Goal: Transaction & Acquisition: Purchase product/service

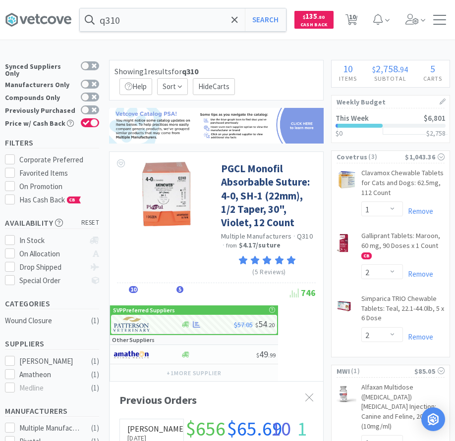
select select "1"
select select "2"
select select "1"
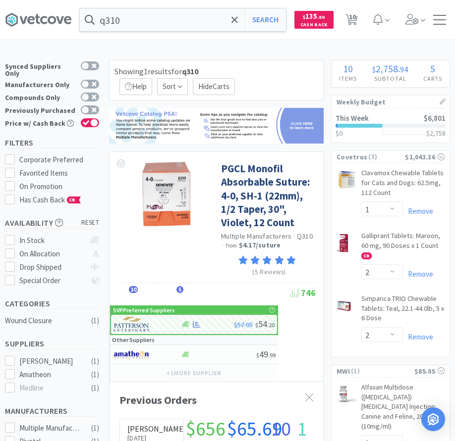
select select "8"
select select "1"
select select "20"
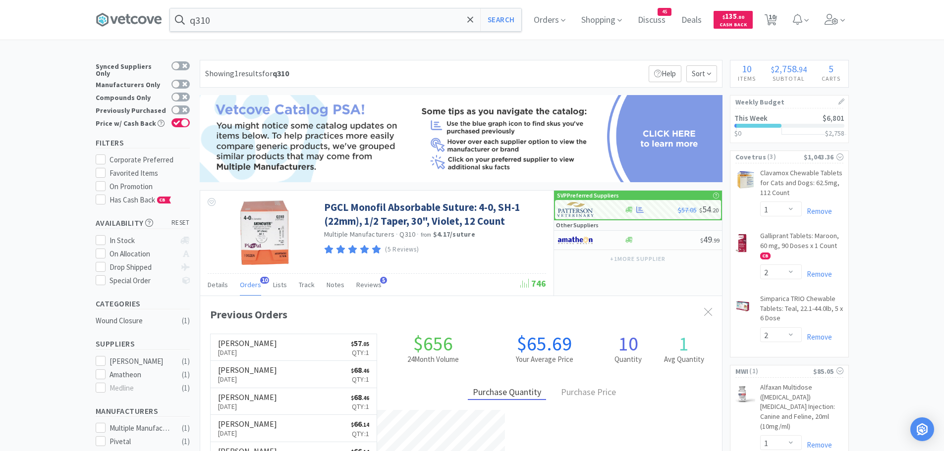
scroll to position [266, 522]
click at [289, 20] on input "q310" at bounding box center [345, 19] width 351 height 23
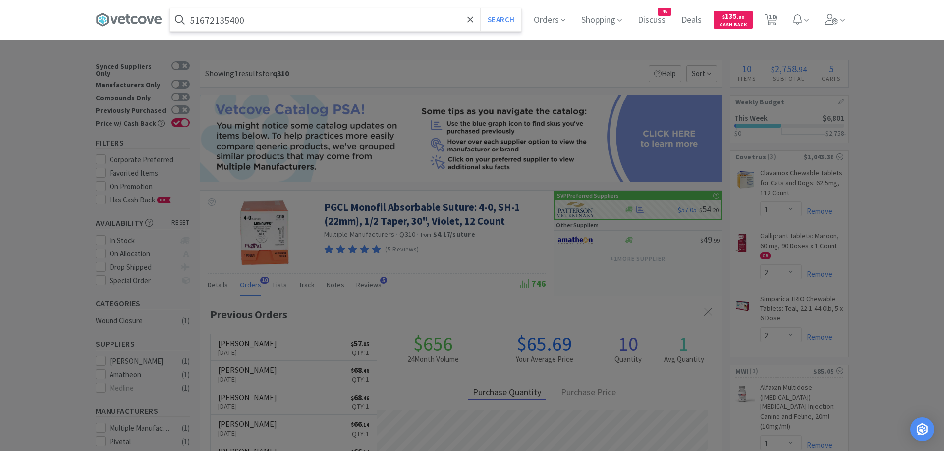
type input "51672135400"
click at [454, 8] on button "Search" at bounding box center [500, 19] width 41 height 23
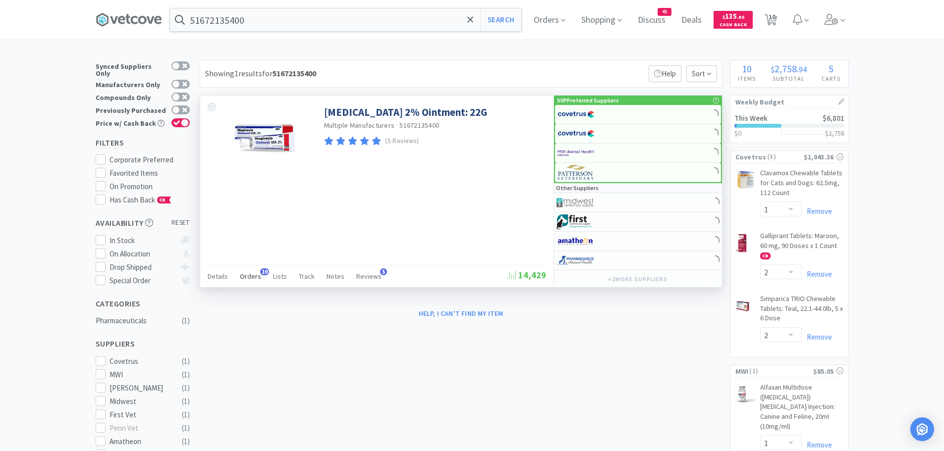
click at [252, 274] on span "Orders" at bounding box center [250, 276] width 21 height 9
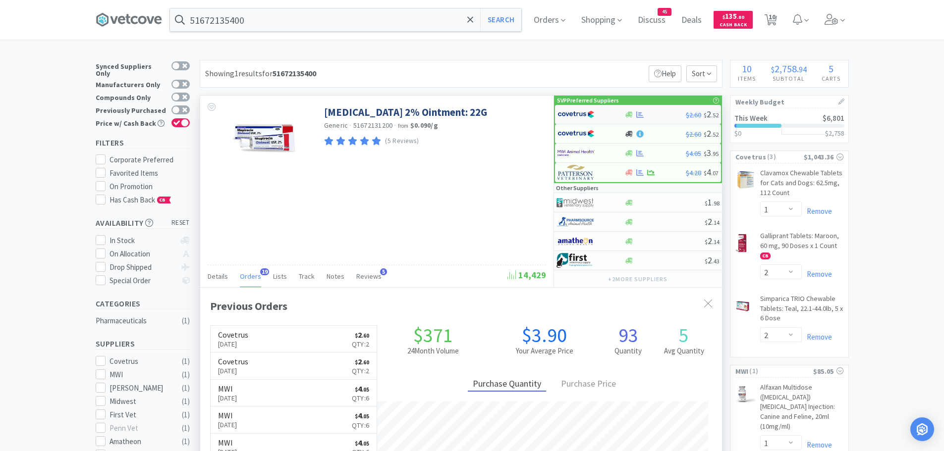
scroll to position [266, 522]
click at [454, 107] on div at bounding box center [584, 114] width 54 height 17
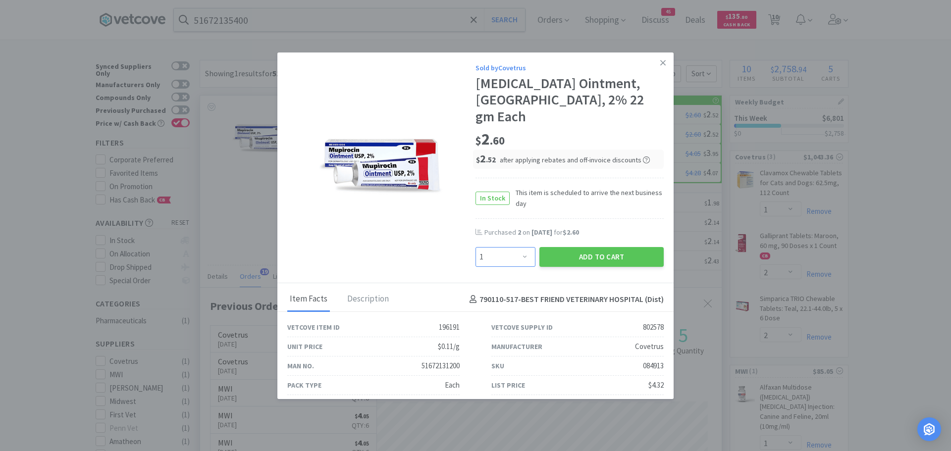
click at [454, 247] on select "Enter Quantity 1 2 3 4 5 6 7 8 9 10 11 12 13 14 15 16 17 18 19 20 Enter Quantity" at bounding box center [506, 257] width 60 height 20
select select "5"
click at [454, 247] on select "Enter Quantity 1 2 3 4 5 6 7 8 9 10 11 12 13 14 15 16 17 18 19 20 Enter Quantity" at bounding box center [506, 257] width 60 height 20
click at [454, 247] on button "Add to Cart" at bounding box center [601, 257] width 124 height 20
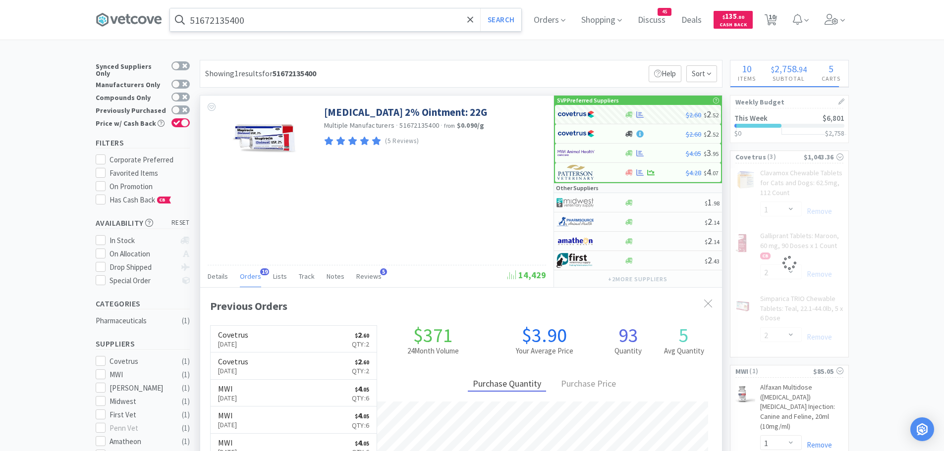
click at [261, 21] on input "51672135400" at bounding box center [345, 19] width 351 height 23
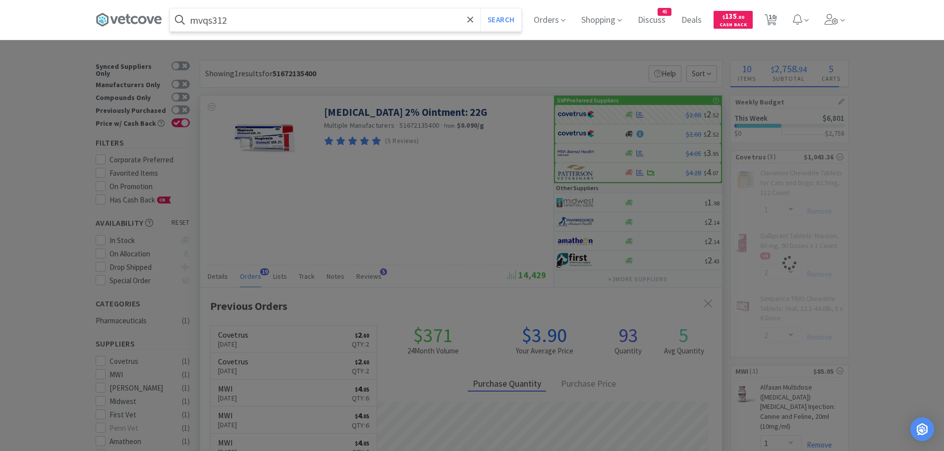
type input "mvqs312"
click at [454, 8] on button "Search" at bounding box center [500, 19] width 41 height 23
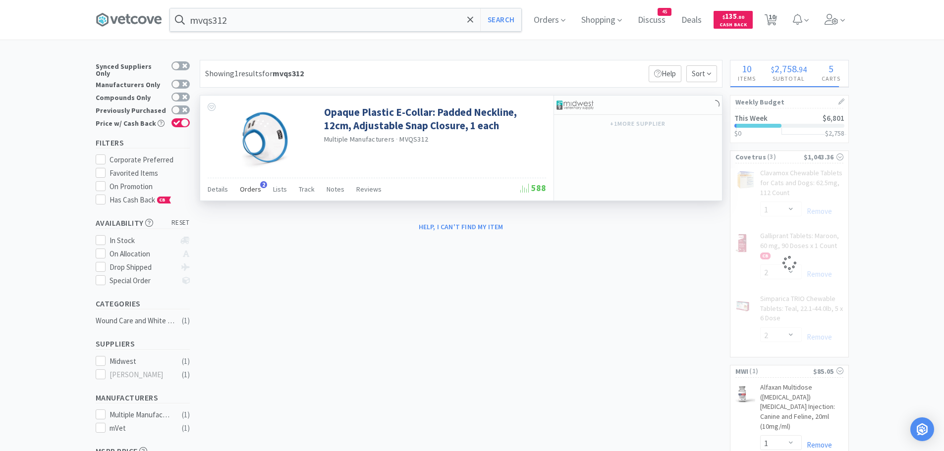
click at [256, 189] on span "Orders" at bounding box center [250, 189] width 21 height 9
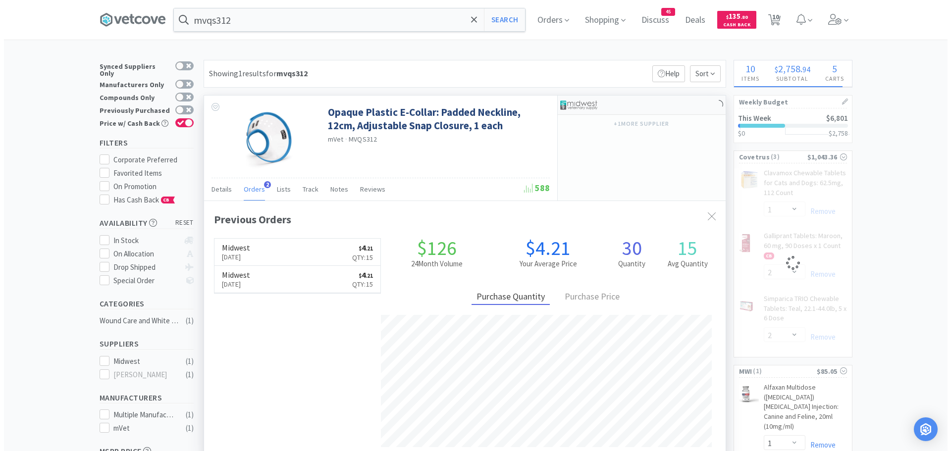
scroll to position [257, 522]
click at [454, 98] on img at bounding box center [574, 105] width 37 height 15
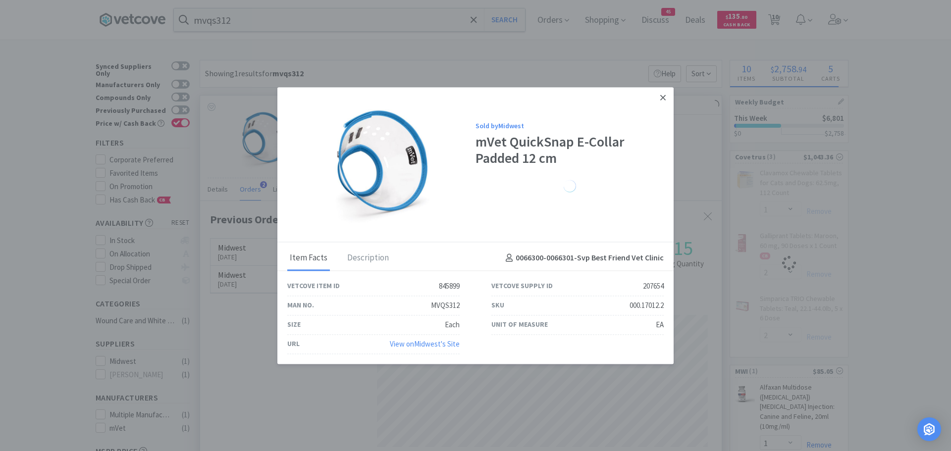
select select "1"
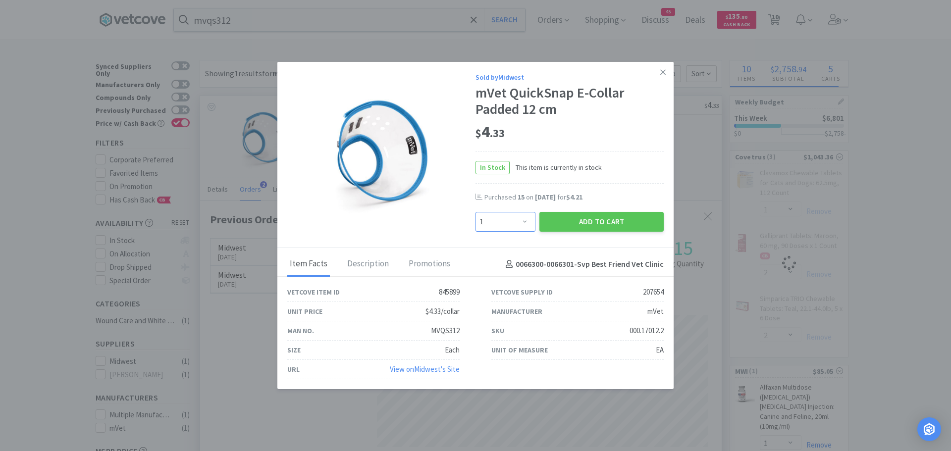
click at [454, 222] on select "Enter Quantity 1 2 3 4 5 6 7 8 9 10 11 12 13 14 15 16 17 18 19 20 Enter Quantity" at bounding box center [506, 222] width 60 height 20
select select "5"
select select "2"
select select "10"
click at [454, 212] on select "Enter Quantity 1 2 3 4 5 6 7 8 9 10 11 12 13 14 15 16 17 18 19 20 Enter Quantity" at bounding box center [506, 222] width 60 height 20
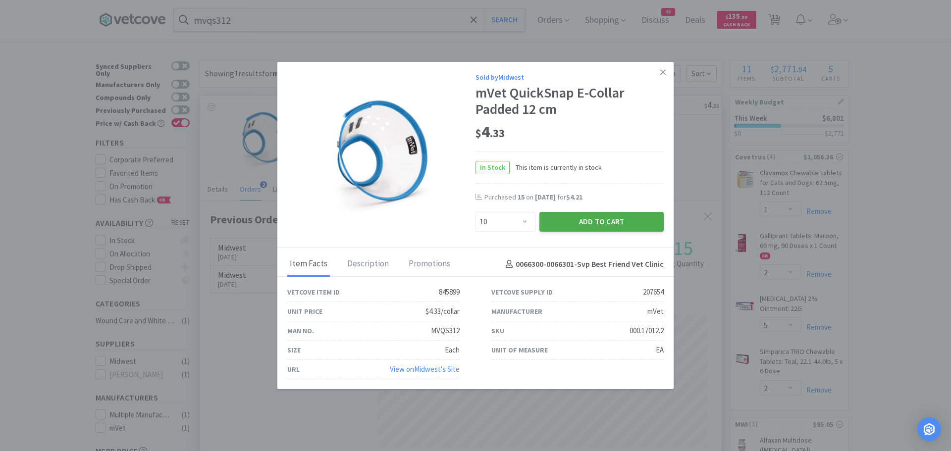
click at [454, 214] on button "Add to Cart" at bounding box center [601, 222] width 124 height 20
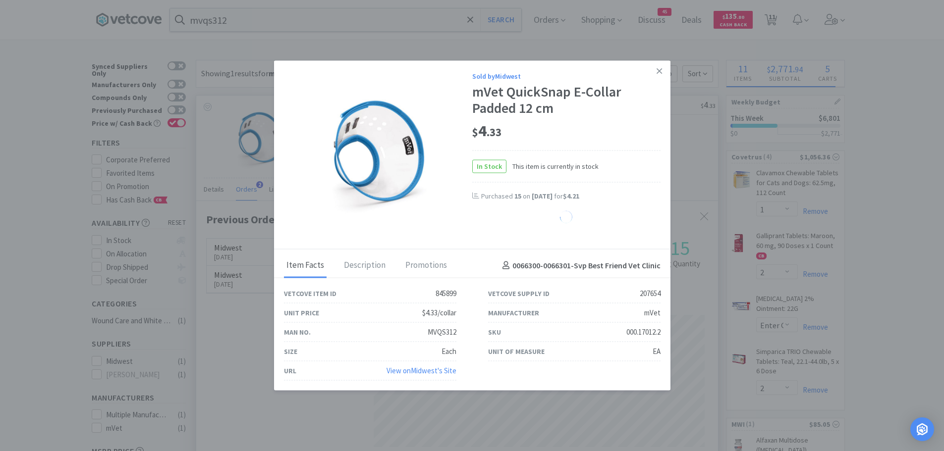
select select "10"
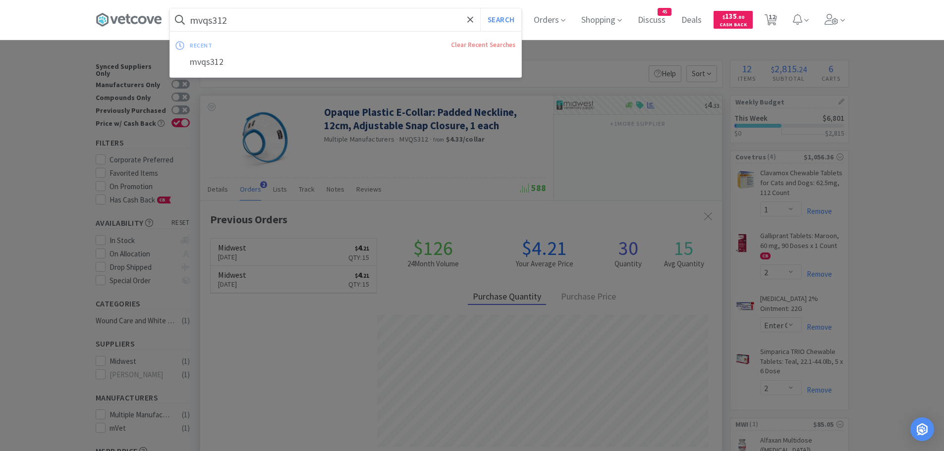
click at [257, 19] on input "mvqs312" at bounding box center [345, 19] width 351 height 23
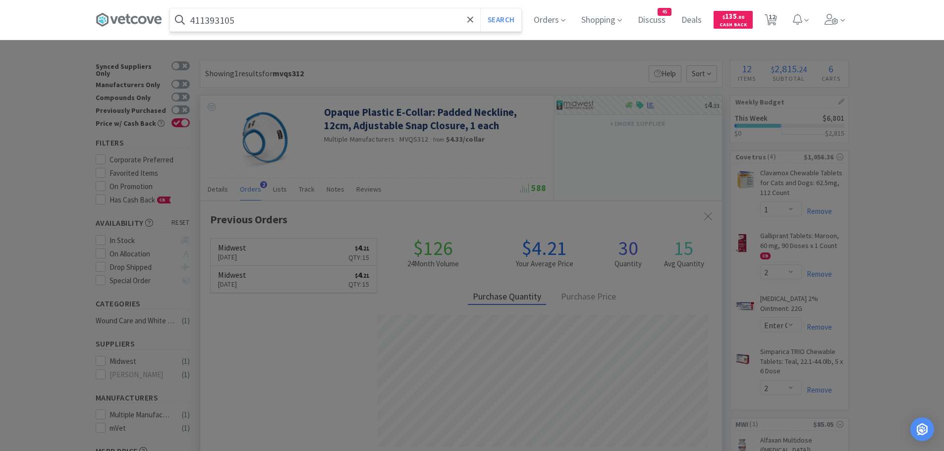
type input "411393105"
click at [454, 8] on button "Search" at bounding box center [500, 19] width 41 height 23
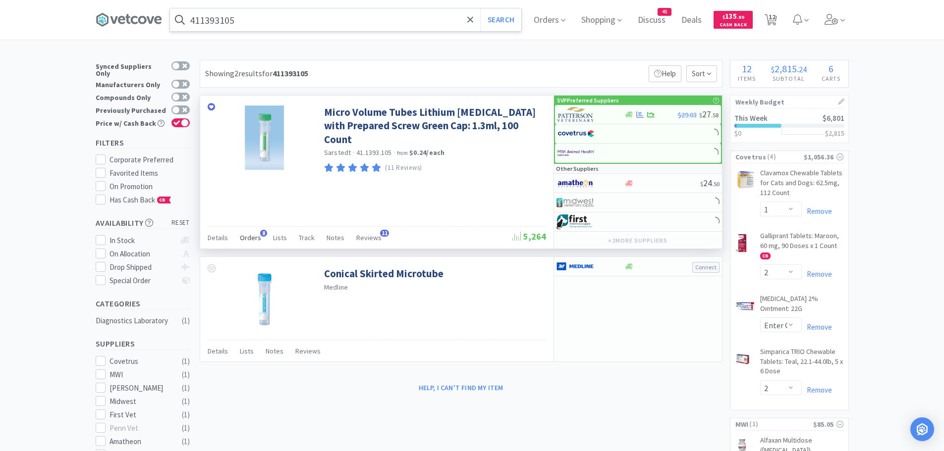
click at [256, 235] on span "Orders" at bounding box center [250, 237] width 21 height 9
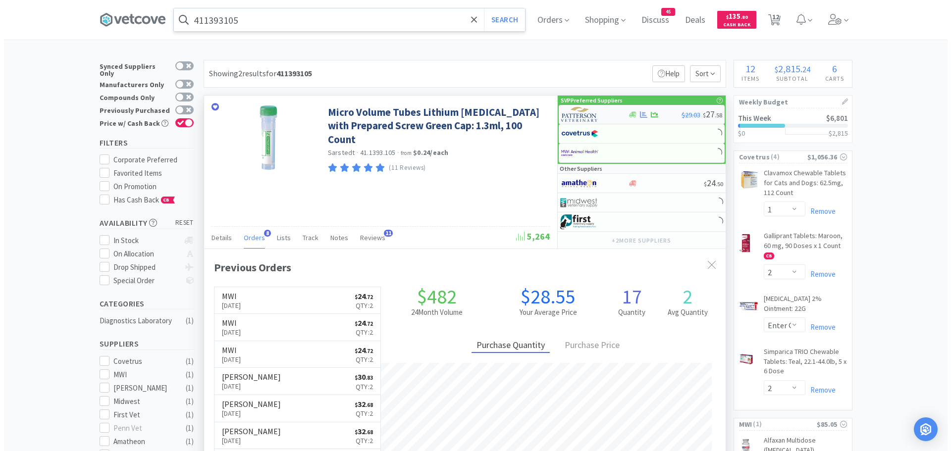
scroll to position [265, 522]
click at [454, 113] on img at bounding box center [575, 114] width 37 height 15
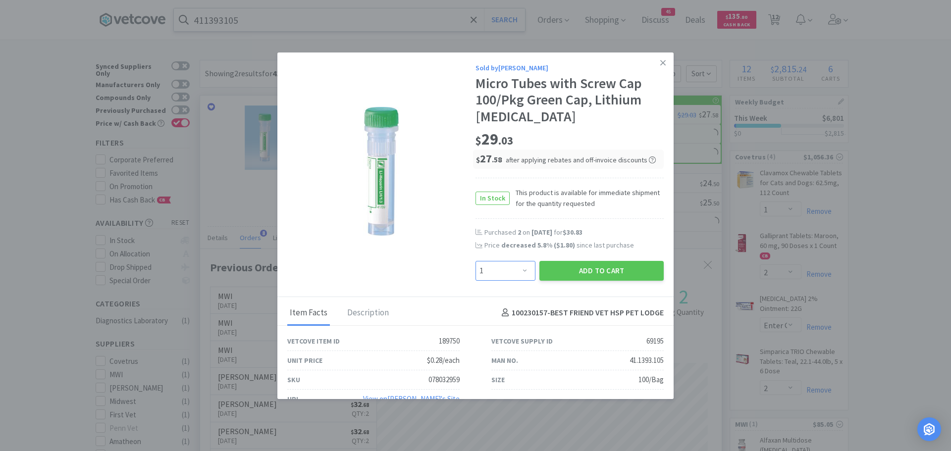
click at [454, 267] on select "Enter Quantity 1 2 3 4 5 6 7 8 9 10 11 12 13 14 15 16 17 18 19 20 Enter Quantity" at bounding box center [506, 271] width 60 height 20
select select "2"
click at [454, 261] on select "Enter Quantity 1 2 3 4 5 6 7 8 9 10 11 12 13 14 15 16 17 18 19 20 Enter Quantity" at bounding box center [506, 271] width 60 height 20
click at [454, 268] on button "Add to Cart" at bounding box center [601, 271] width 124 height 20
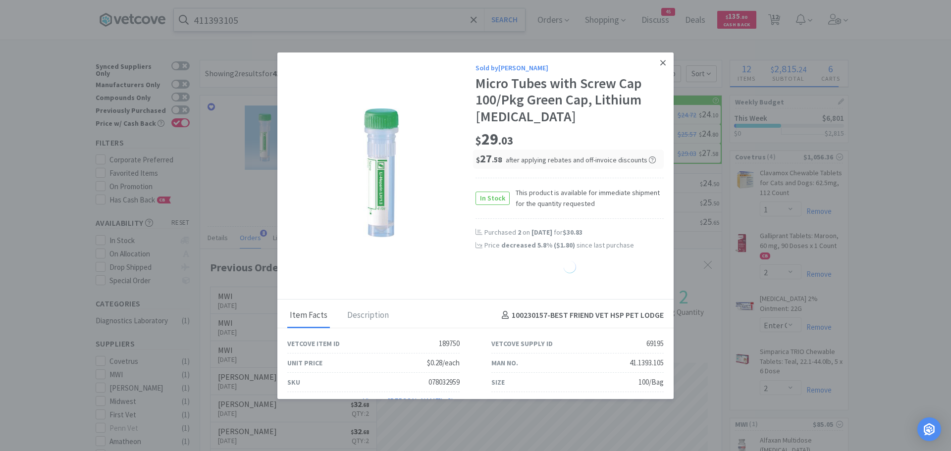
select select "2"
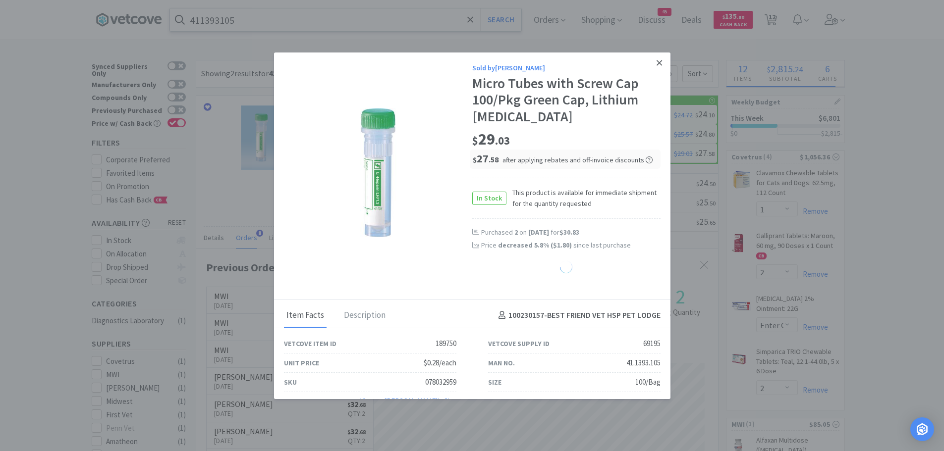
select select "1"
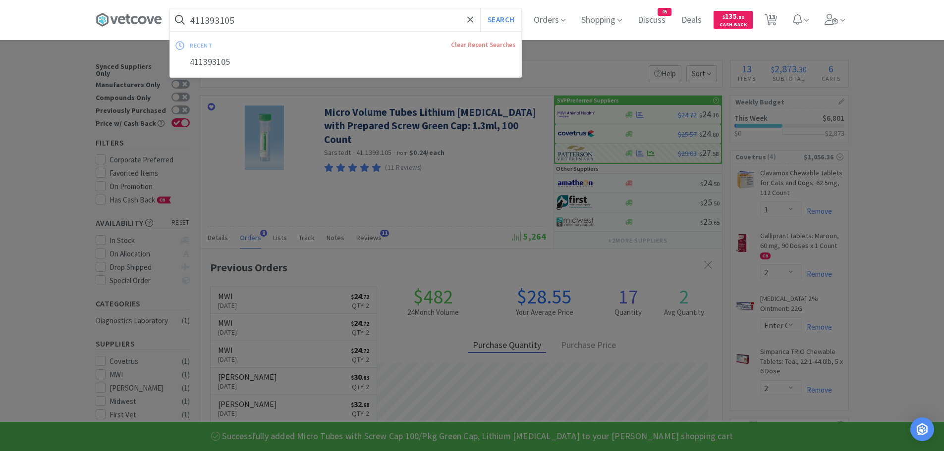
click at [262, 14] on input "411393105" at bounding box center [345, 19] width 351 height 23
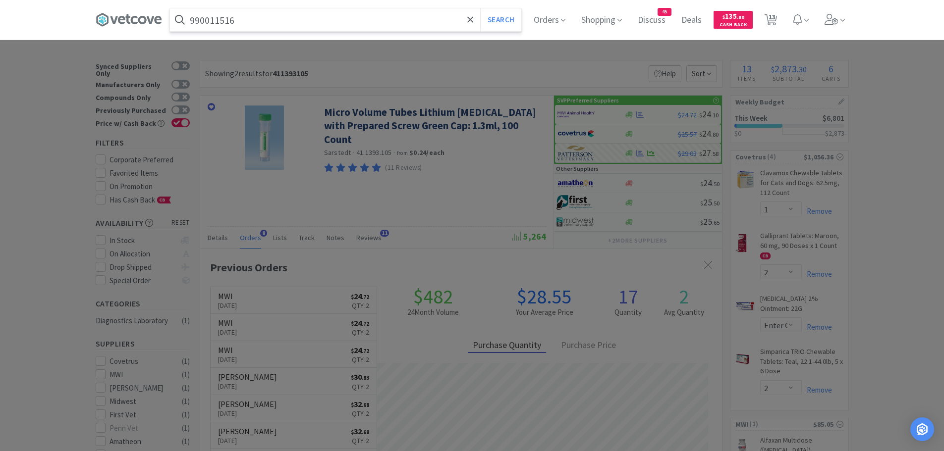
type input "990011516"
click at [454, 8] on button "Search" at bounding box center [500, 19] width 41 height 23
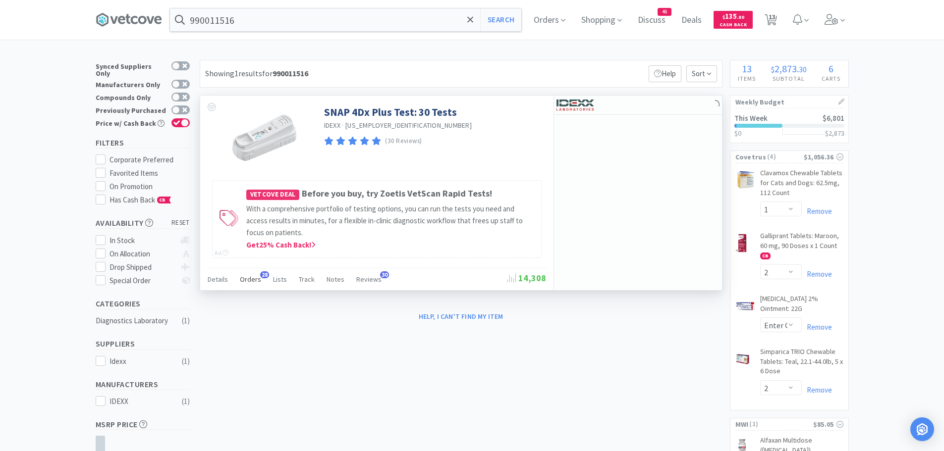
click at [256, 275] on span "Orders" at bounding box center [250, 279] width 21 height 9
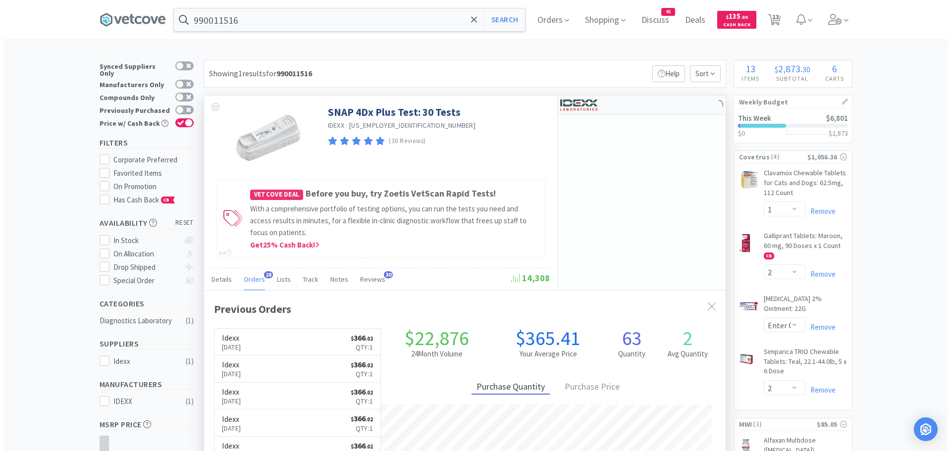
scroll to position [266, 522]
click at [454, 108] on img at bounding box center [574, 105] width 37 height 15
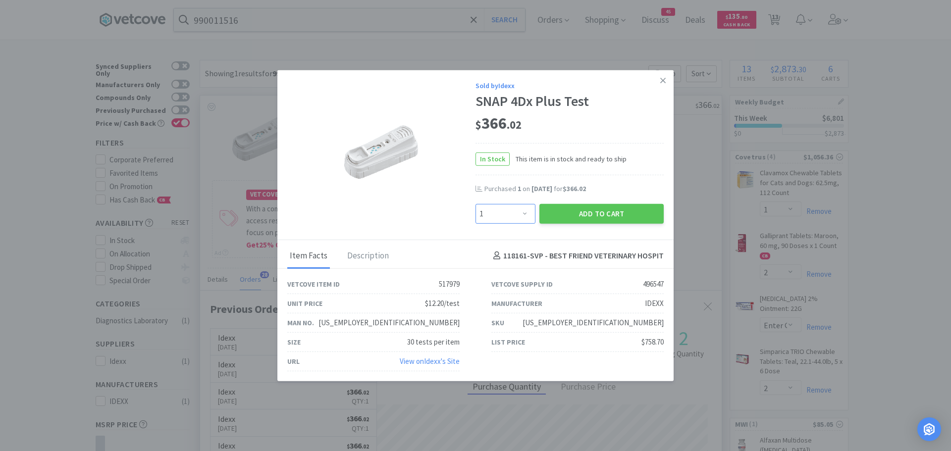
click at [454, 214] on select "Enter Quantity 1 2 3 4 5 6 7 8 9 10 11 12 13 14 15 16 17 18 19 20 Enter Quantity" at bounding box center [506, 214] width 60 height 20
select select "2"
click at [454, 204] on select "Enter Quantity 1 2 3 4 5 6 7 8 9 10 11 12 13 14 15 16 17 18 19 20 Enter Quantity" at bounding box center [506, 214] width 60 height 20
click at [454, 212] on button "Add to Cart" at bounding box center [601, 214] width 124 height 20
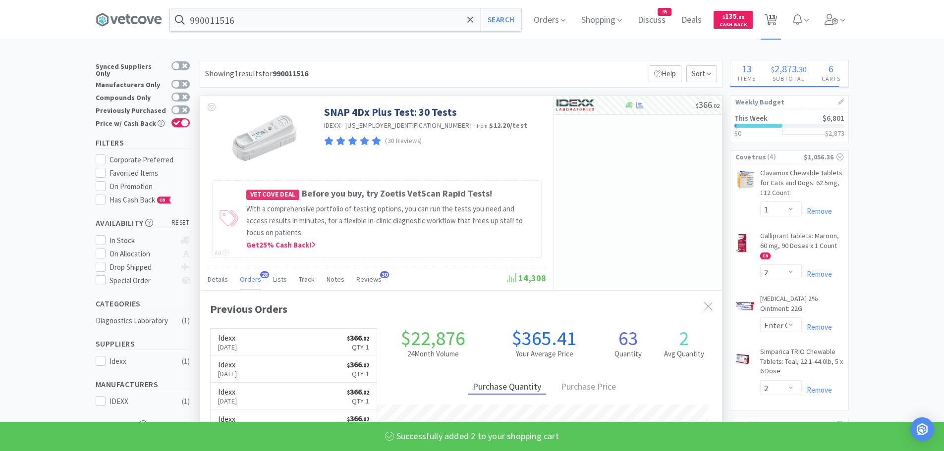
click at [454, 16] on span "13" at bounding box center [771, 17] width 7 height 40
select select "1"
select select "20"
select select "1"
select select "2"
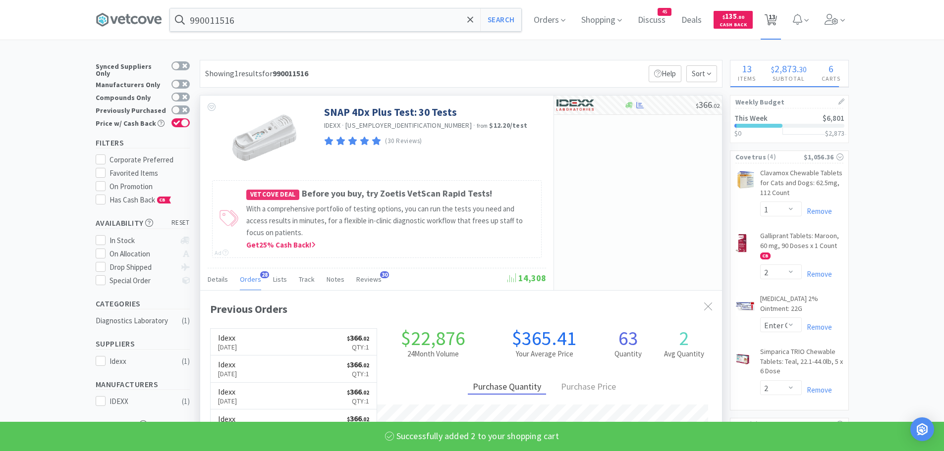
select select "5"
select select "2"
select select "1"
select select "8"
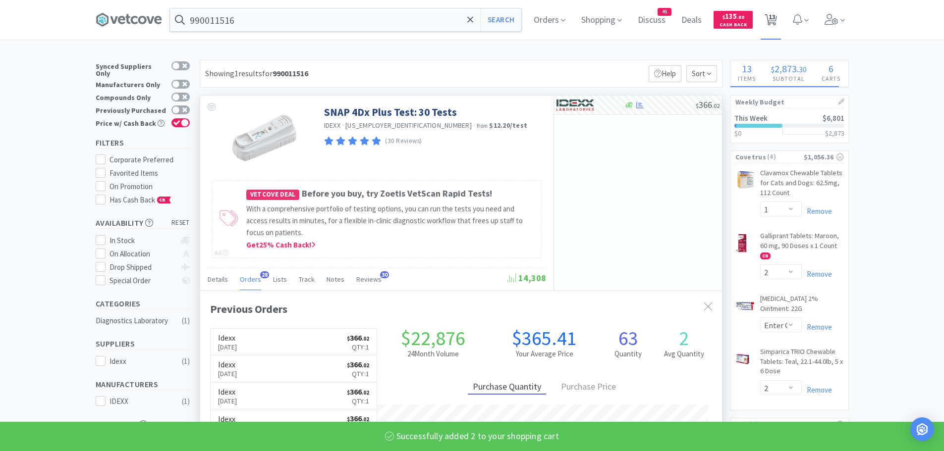
select select "2"
select select "1"
select select "10"
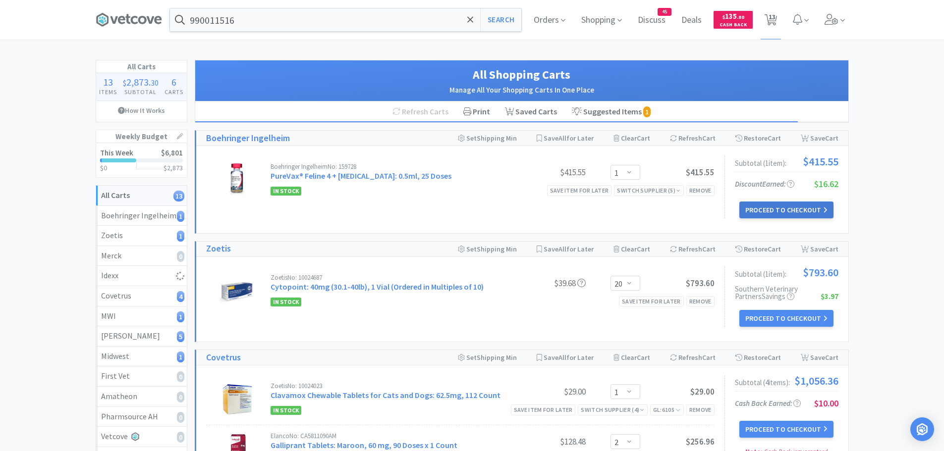
click at [454, 216] on button "Proceed to Checkout" at bounding box center [786, 210] width 94 height 17
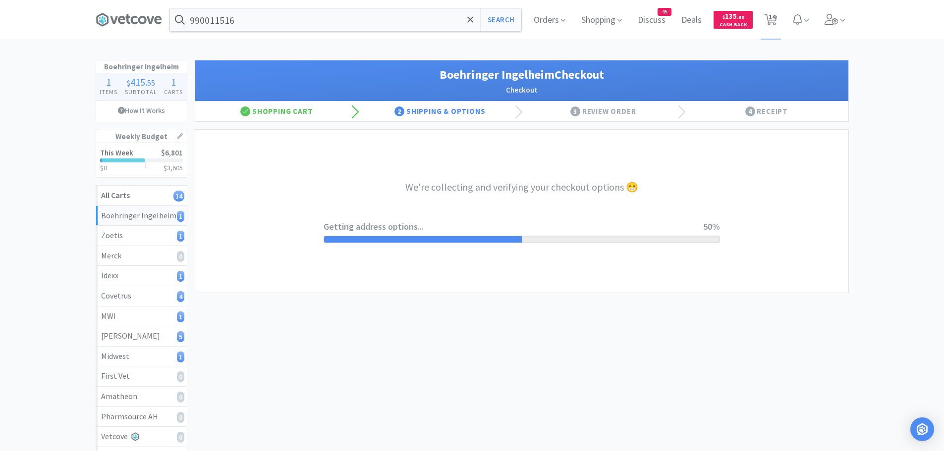
select select "invoice"
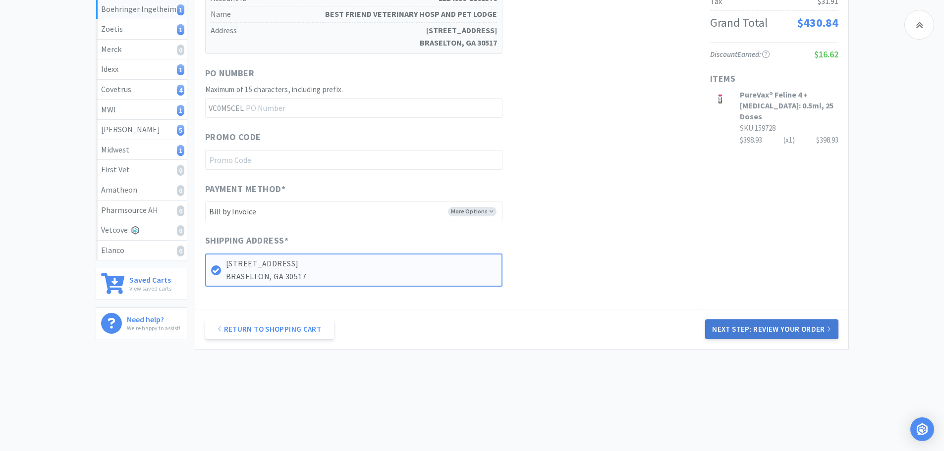
click at [454, 326] on button "Next Step: Review Your Order" at bounding box center [771, 330] width 133 height 20
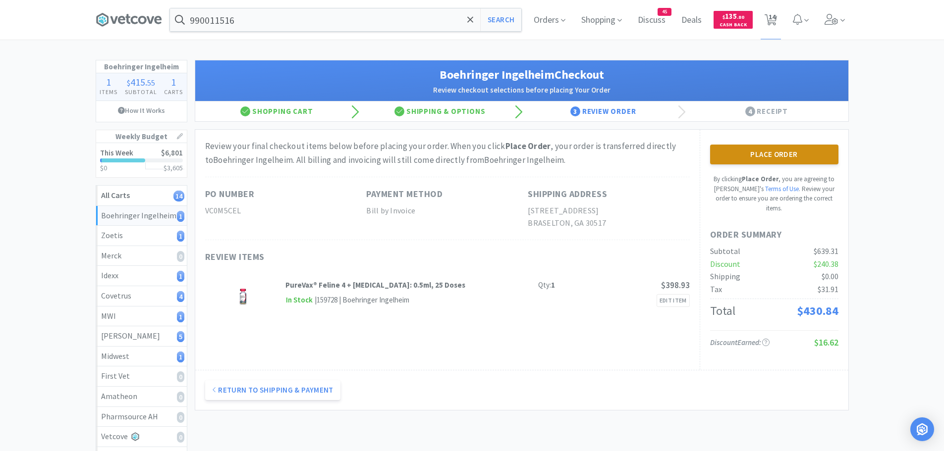
click at [454, 152] on button "Place Order" at bounding box center [774, 155] width 128 height 20
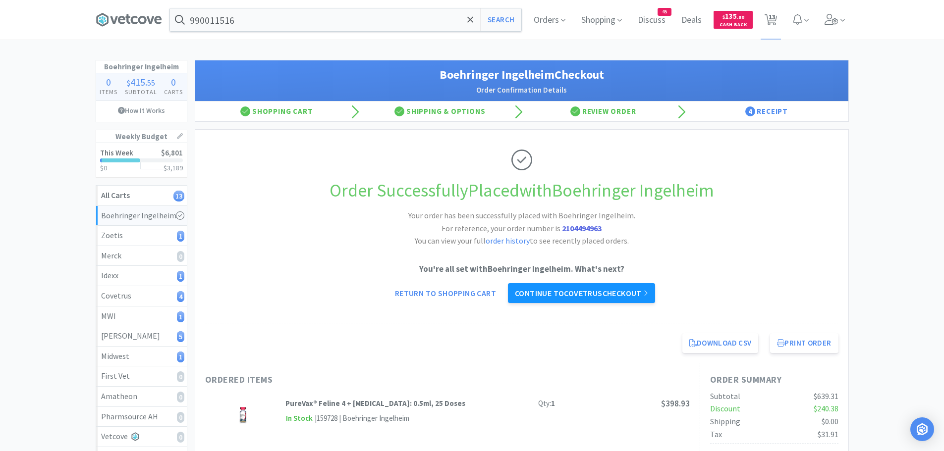
click at [454, 292] on link "Continue to Covetrus checkout" at bounding box center [581, 293] width 147 height 20
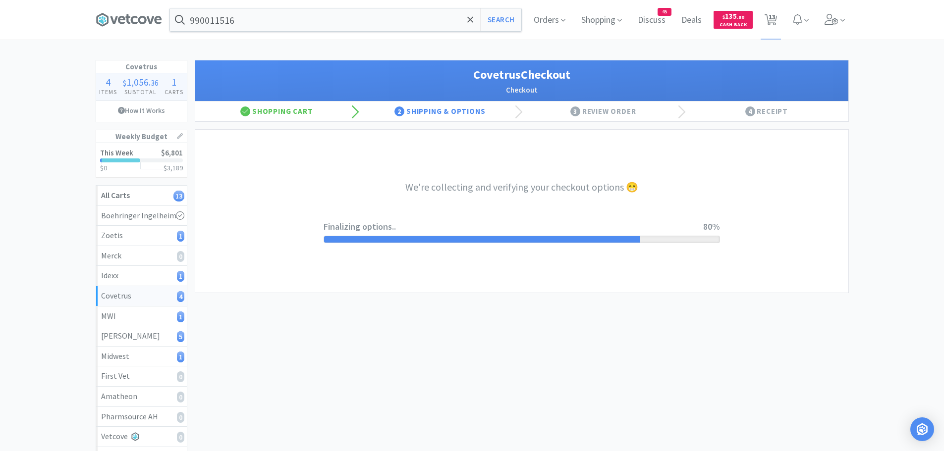
select select "ACCOUNT"
select select "cvt-standard-net"
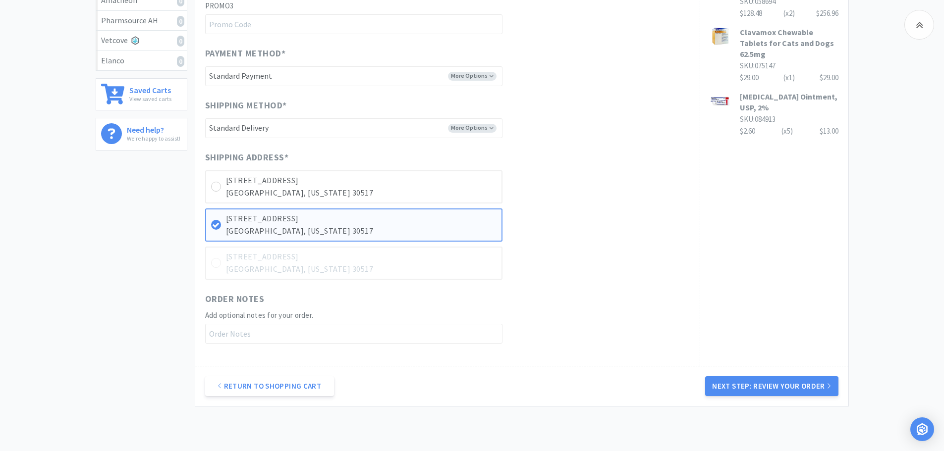
scroll to position [453, 0]
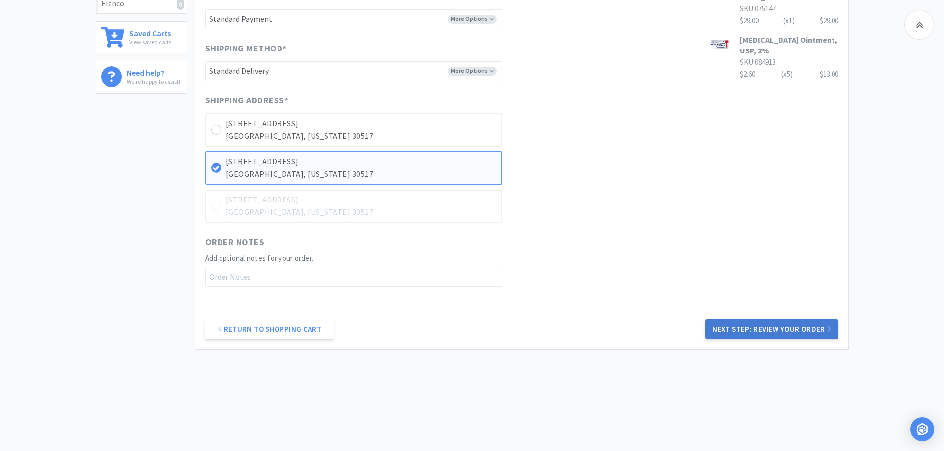
click at [454, 332] on button "Next Step: Review Your Order" at bounding box center [771, 330] width 133 height 20
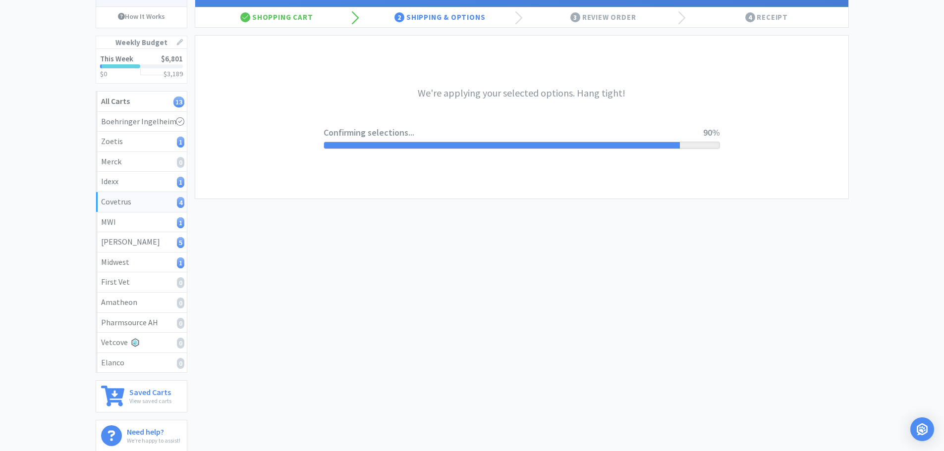
scroll to position [0, 0]
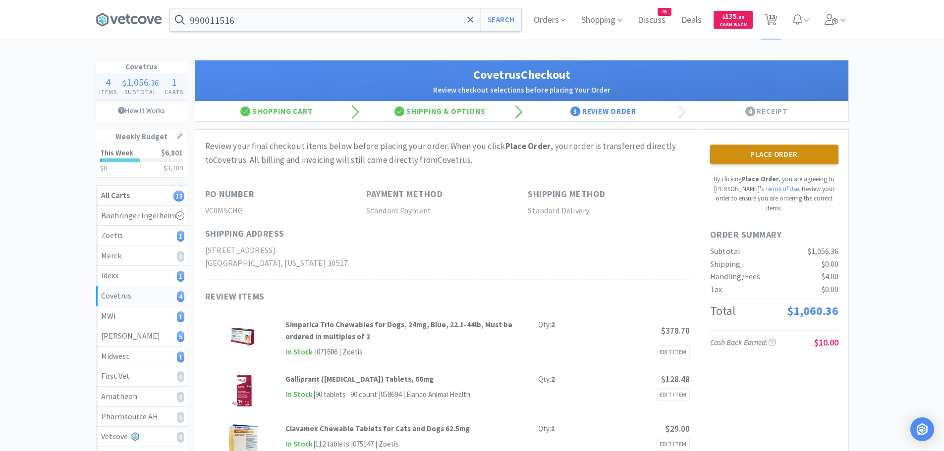
click at [454, 151] on button "Place Order" at bounding box center [774, 155] width 128 height 20
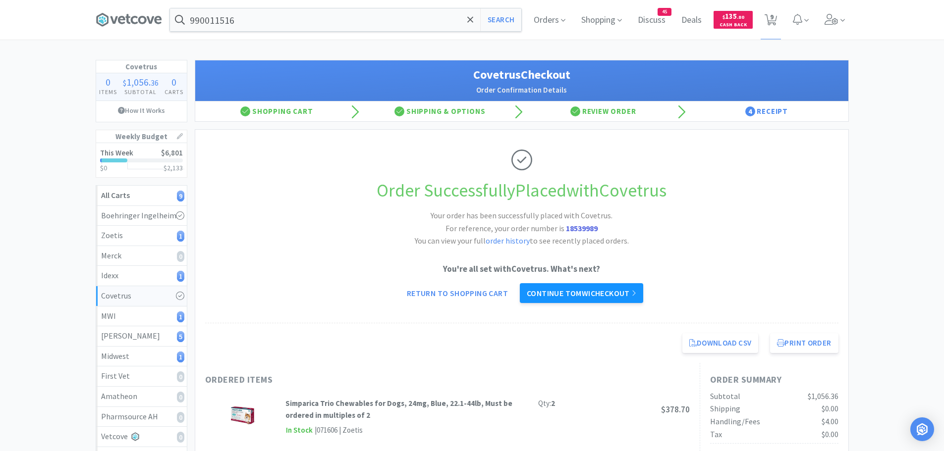
click at [454, 292] on link "Continue to MWI checkout" at bounding box center [581, 293] width 123 height 20
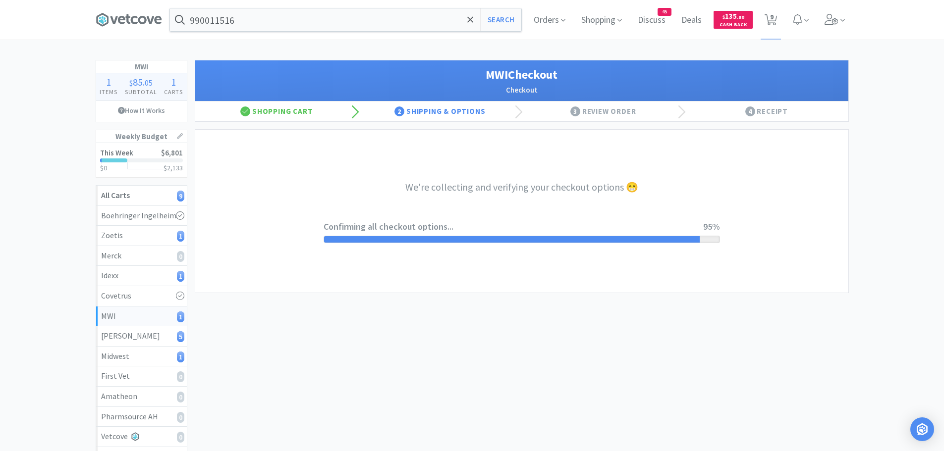
select select "STD_"
select select "FGA"
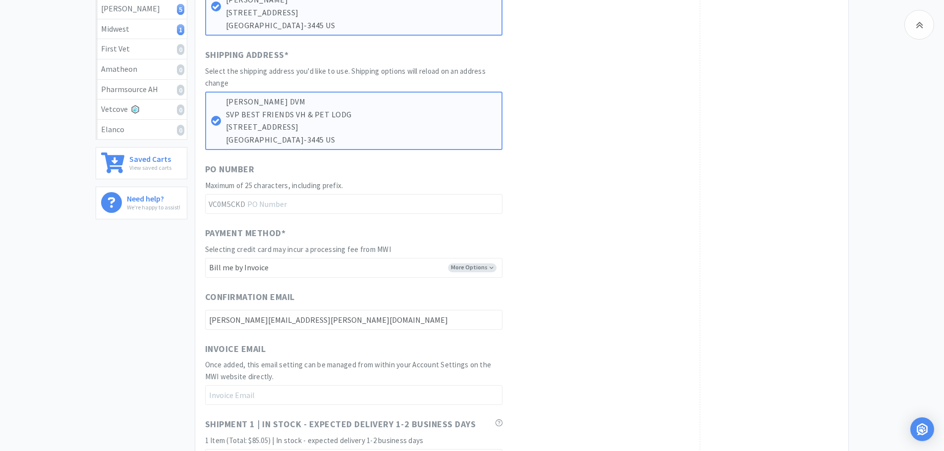
scroll to position [495, 0]
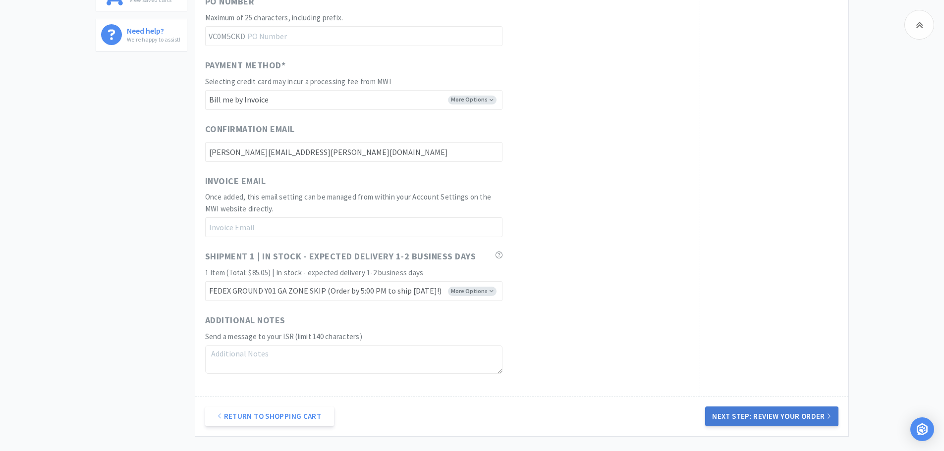
click at [454, 409] on button "Next Step: Review Your Order" at bounding box center [771, 417] width 133 height 20
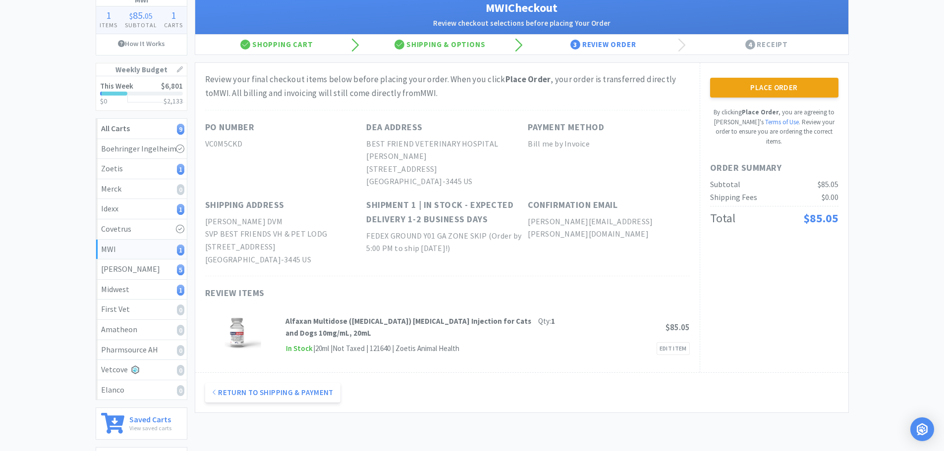
scroll to position [0, 0]
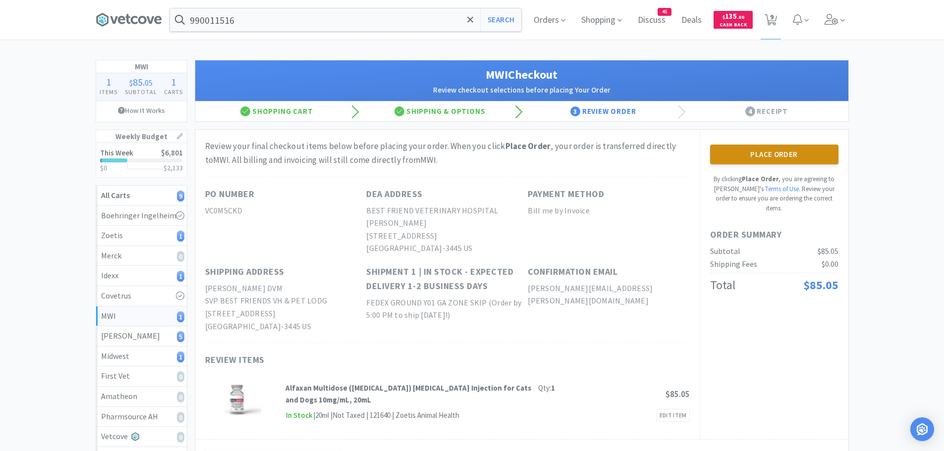
click at [454, 159] on button "Place Order" at bounding box center [774, 155] width 128 height 20
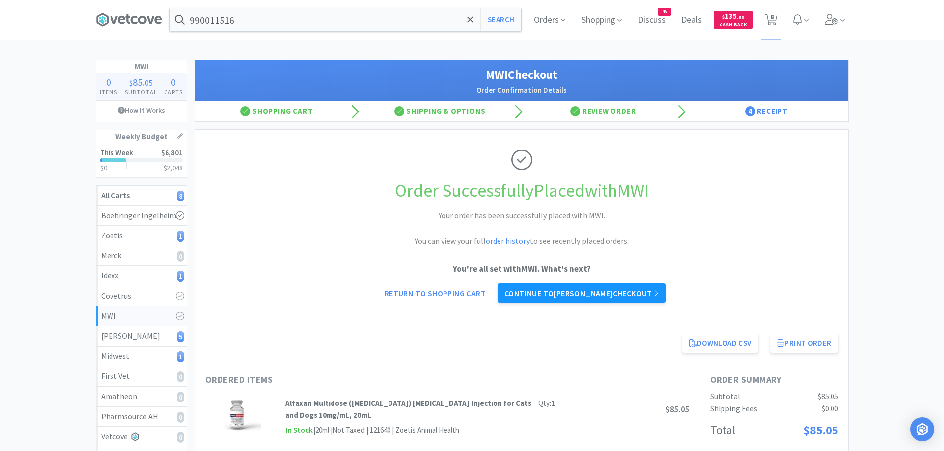
click at [454, 289] on link "Continue to [PERSON_NAME] checkout" at bounding box center [581, 293] width 168 height 20
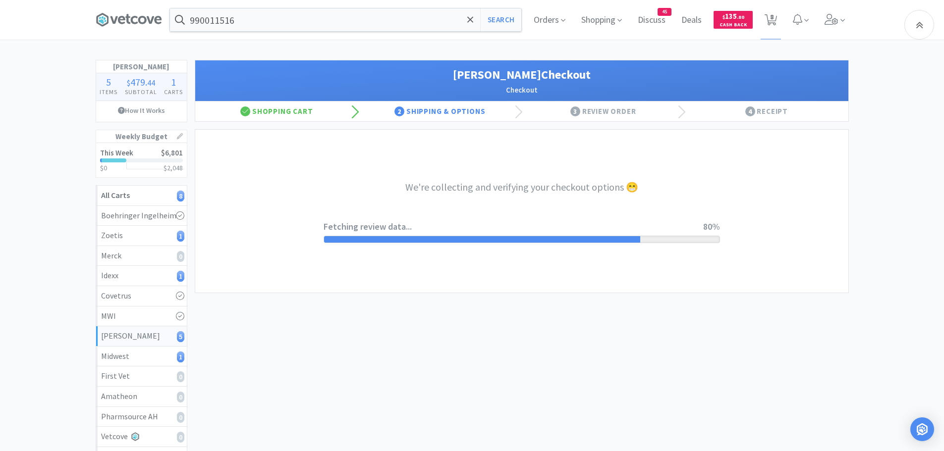
select select "1"
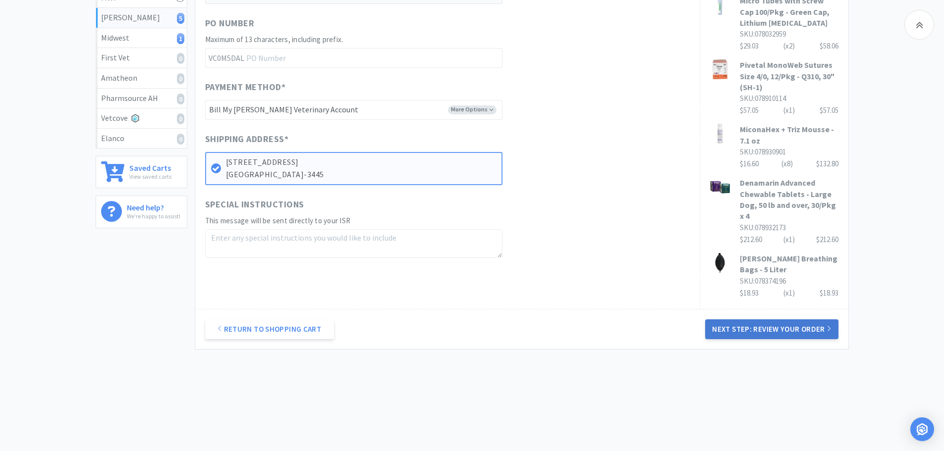
click at [454, 332] on button "Next Step: Review Your Order" at bounding box center [771, 330] width 133 height 20
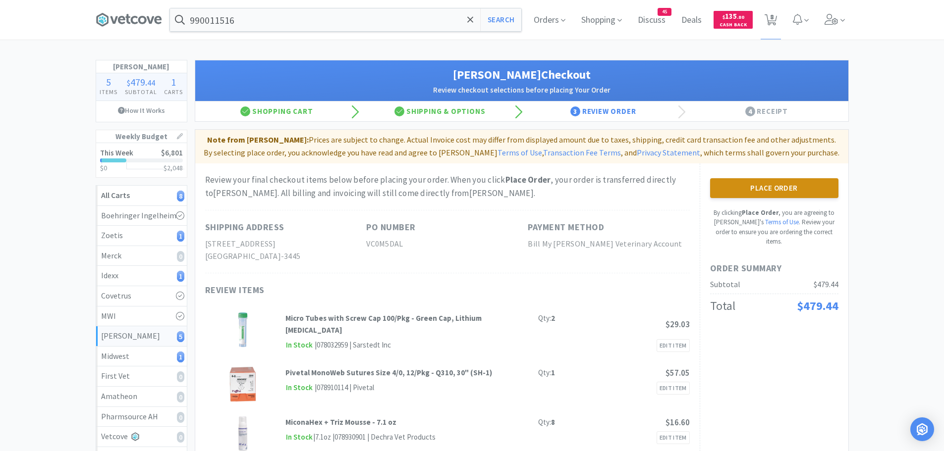
click at [454, 185] on button "Place Order" at bounding box center [774, 188] width 128 height 20
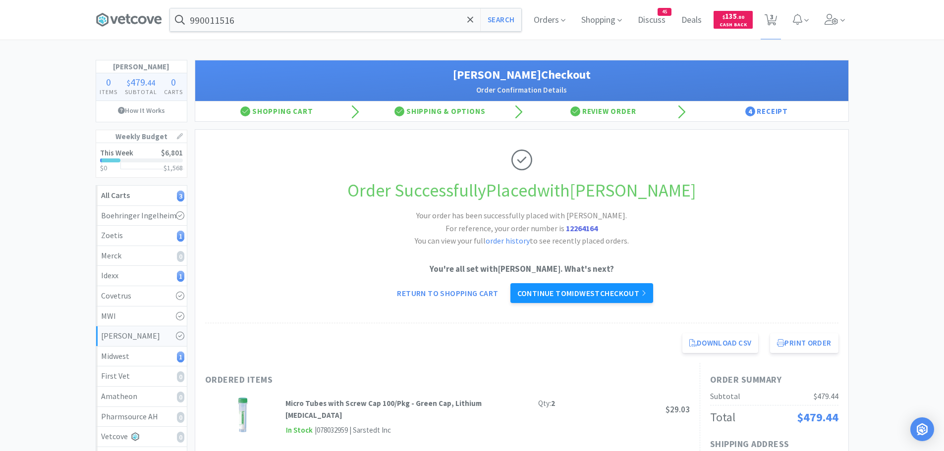
click at [454, 293] on link "Continue to Midwest checkout" at bounding box center [581, 293] width 143 height 20
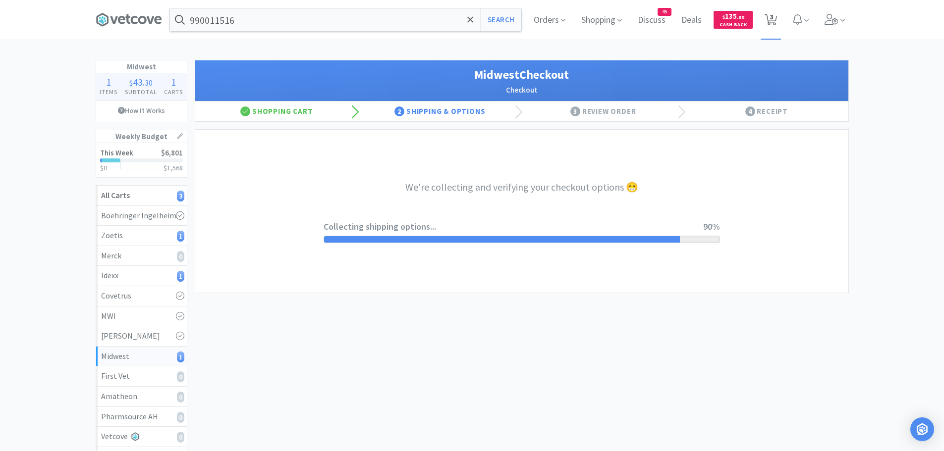
select select "3"
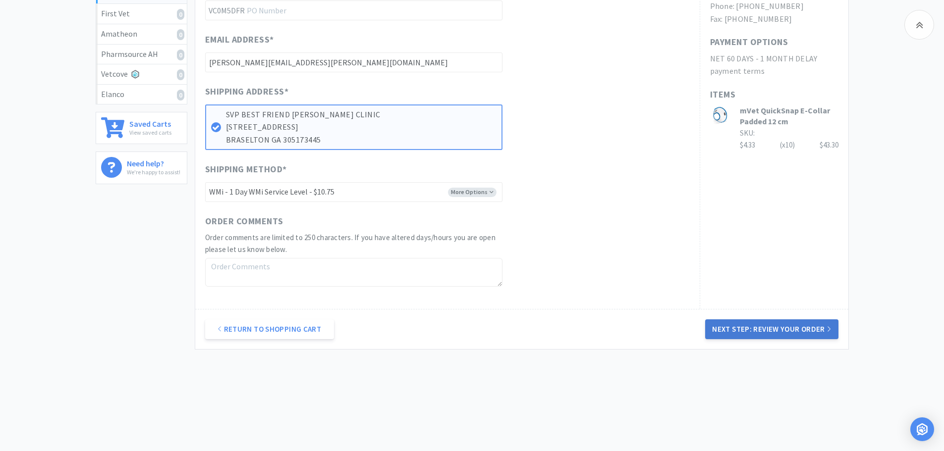
click at [454, 336] on button "Next Step: Review Your Order" at bounding box center [771, 330] width 133 height 20
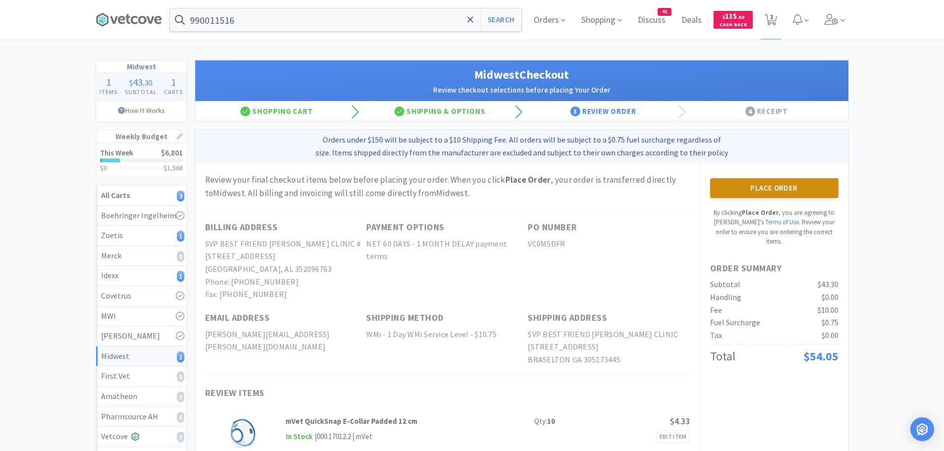
click at [454, 184] on button "Place Order" at bounding box center [774, 188] width 128 height 20
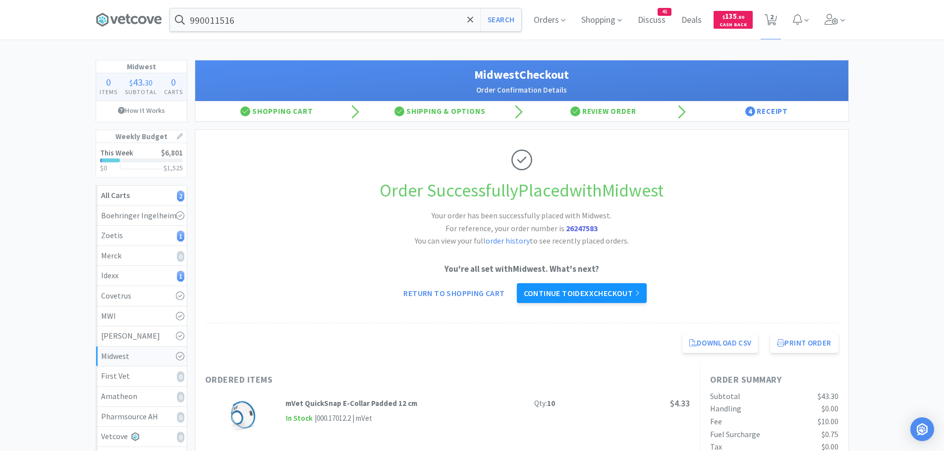
click at [454, 294] on link "Continue to Idexx checkout" at bounding box center [582, 293] width 130 height 20
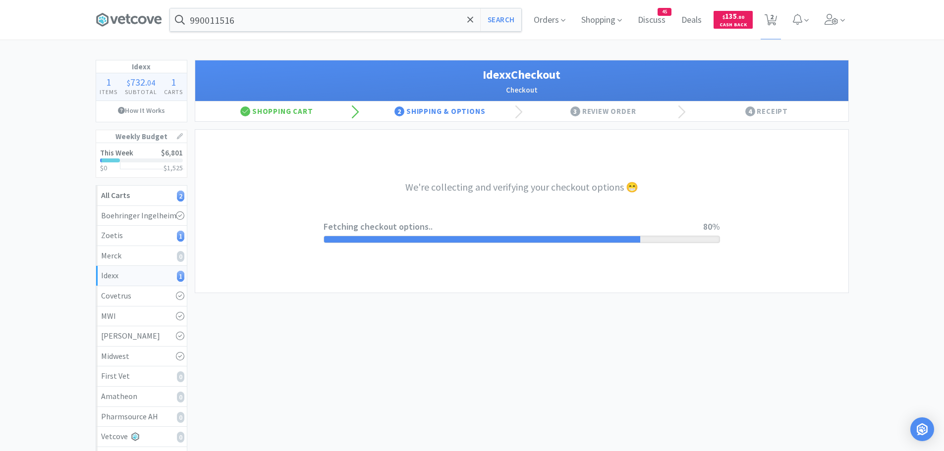
select select "904"
select select "003"
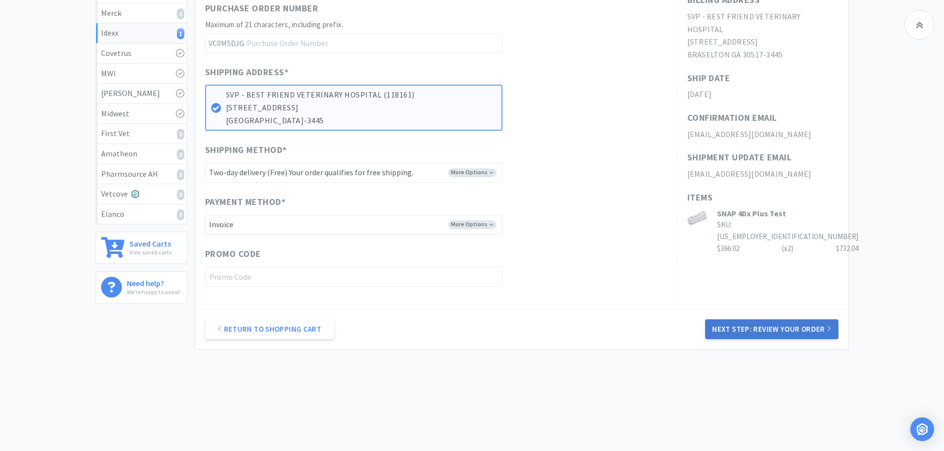
click at [454, 333] on button "Next Step: Review Your Order" at bounding box center [771, 330] width 133 height 20
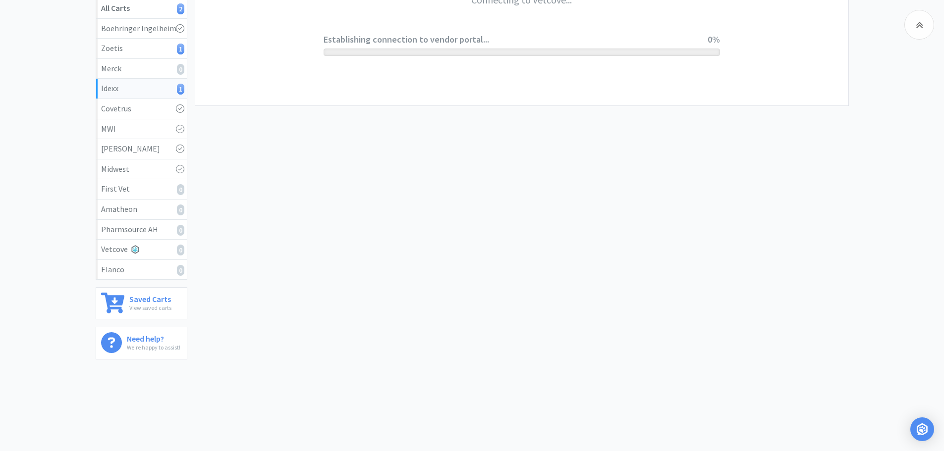
scroll to position [187, 0]
drag, startPoint x: 942, startPoint y: 161, endPoint x: 951, endPoint y: 64, distance: 97.0
click at [454, 64] on html "990011516 Search Orders Shopping Discuss Discuss 45 Deals Deals $ 135 . 80 Cash…" at bounding box center [472, 38] width 944 height 451
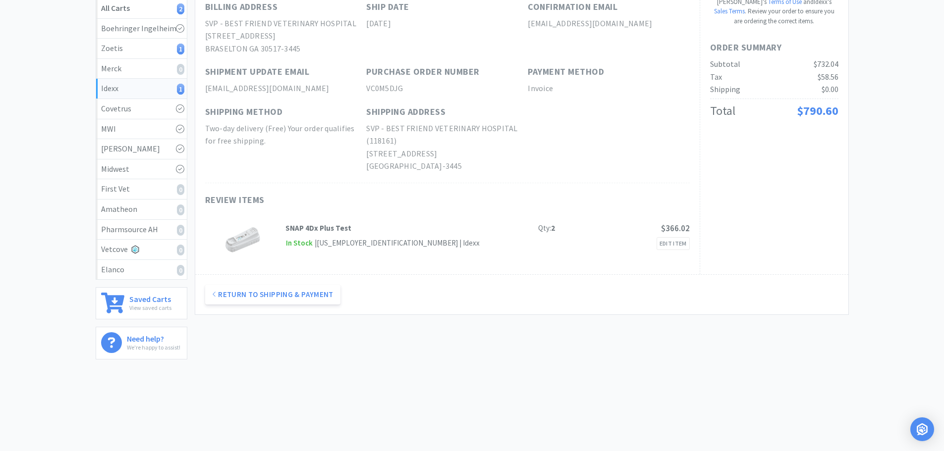
scroll to position [0, 0]
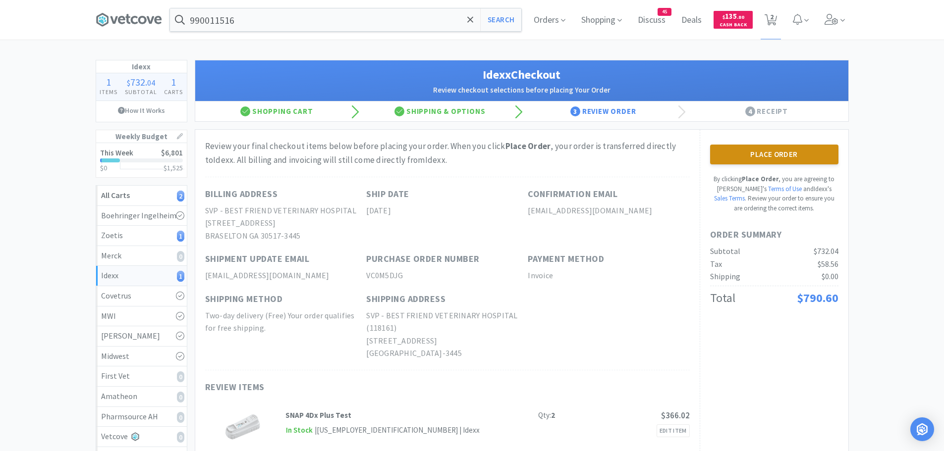
click at [454, 157] on button "Place Order" at bounding box center [774, 155] width 128 height 20
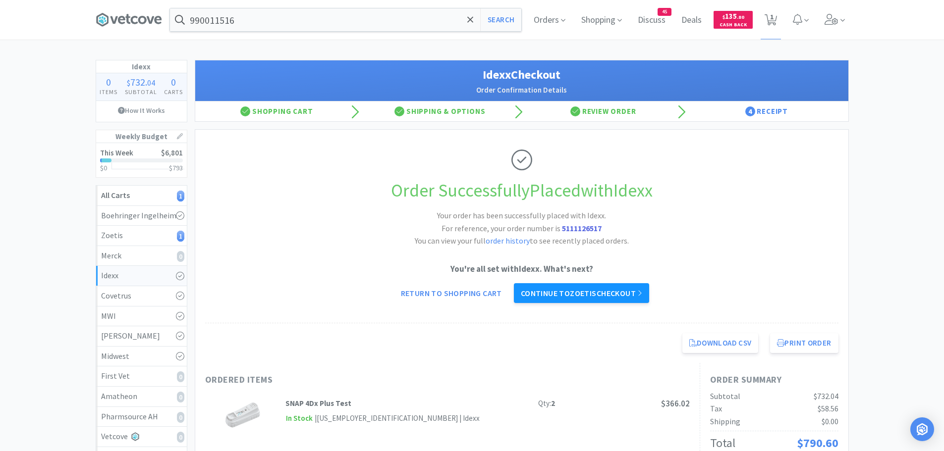
click at [454, 298] on link "Continue to Zoetis checkout" at bounding box center [581, 293] width 135 height 20
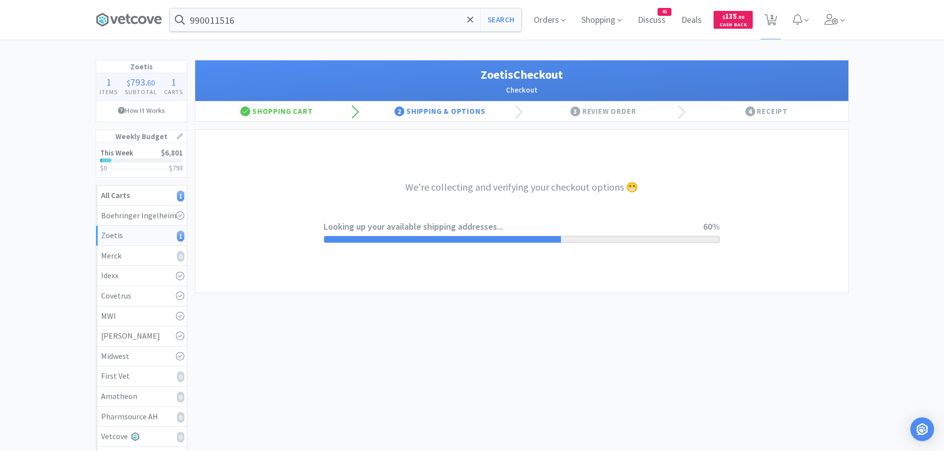
select select "invoice"
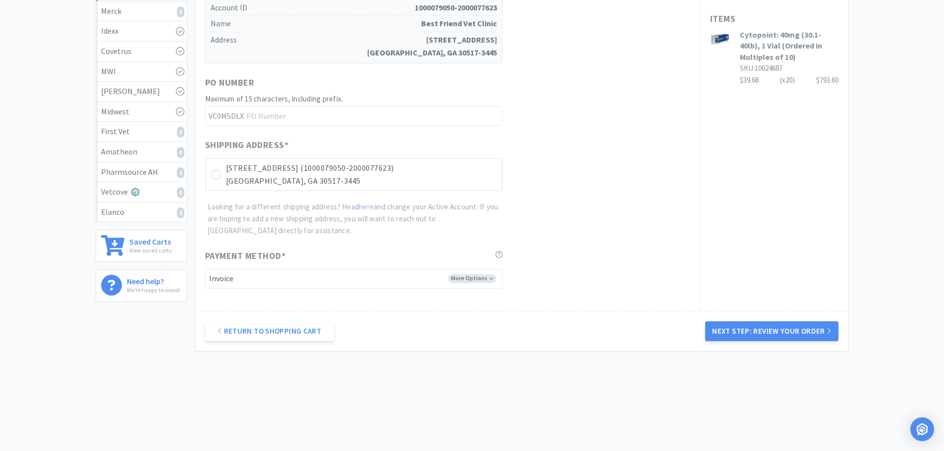
scroll to position [247, 0]
click at [225, 176] on div "[STREET_ADDRESS] (1000079050-2000077623) [PERSON_NAME][GEOGRAPHIC_DATA]-3445" at bounding box center [353, 174] width 297 height 33
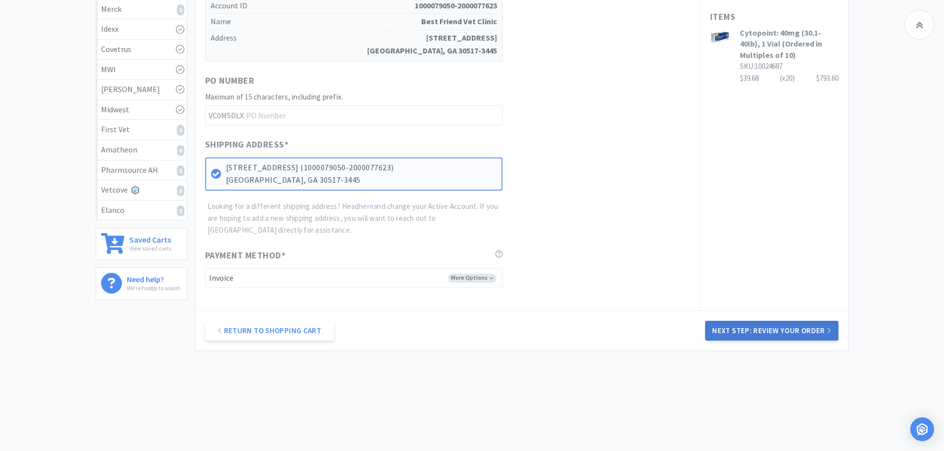
click at [454, 325] on button "Next Step: Review Your Order" at bounding box center [771, 331] width 133 height 20
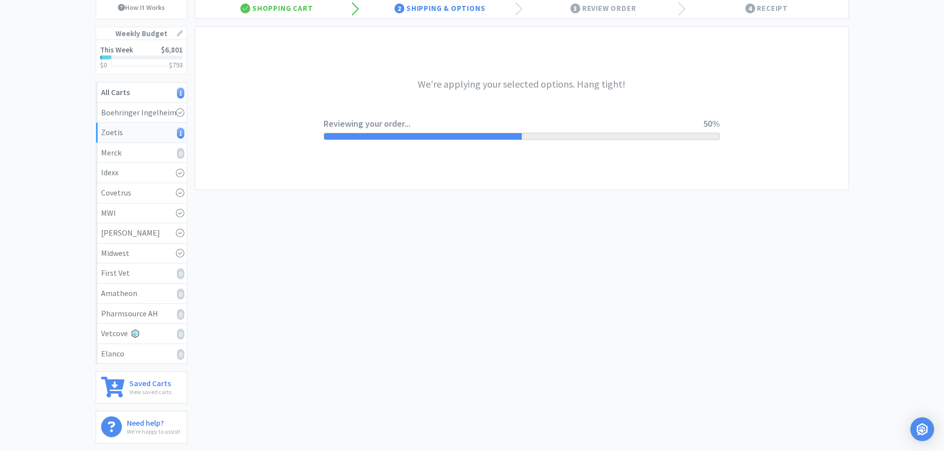
scroll to position [0, 0]
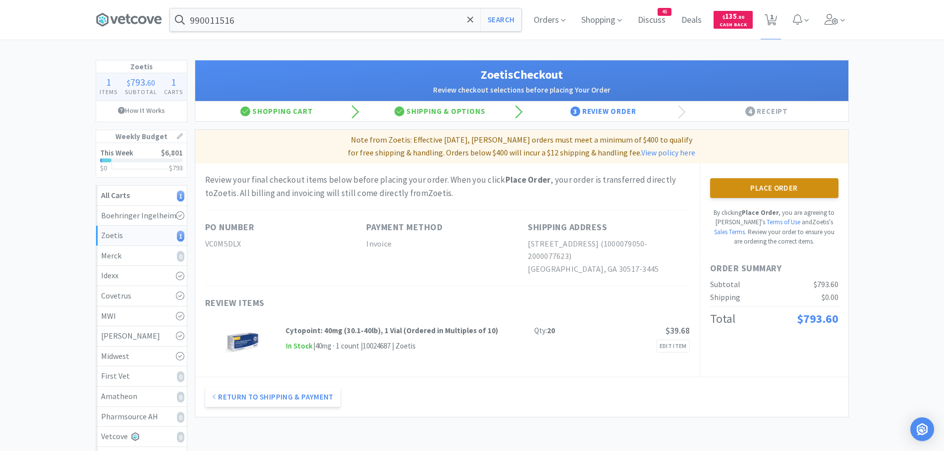
click at [454, 187] on button "Place Order" at bounding box center [774, 188] width 128 height 20
